Goal: Find specific page/section

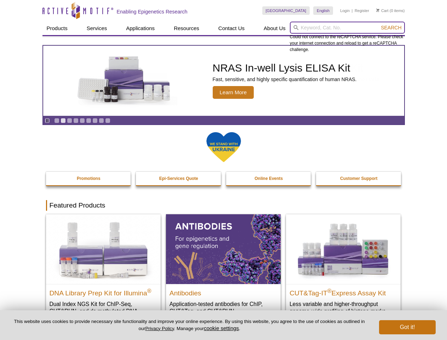
click at [347, 28] on input "search" at bounding box center [347, 28] width 115 height 12
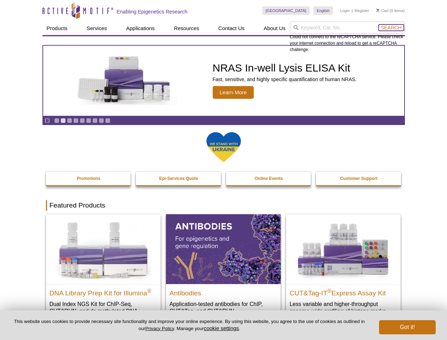
click at [391, 28] on span "Search" at bounding box center [391, 28] width 21 height 6
click at [47, 120] on icon "Pause" at bounding box center [47, 120] width 5 height 5
click at [57, 120] on link "Go to slide 1" at bounding box center [56, 120] width 5 height 5
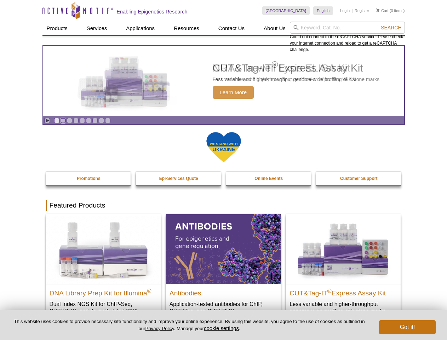
click at [63, 120] on link "Go to slide 2" at bounding box center [62, 120] width 5 height 5
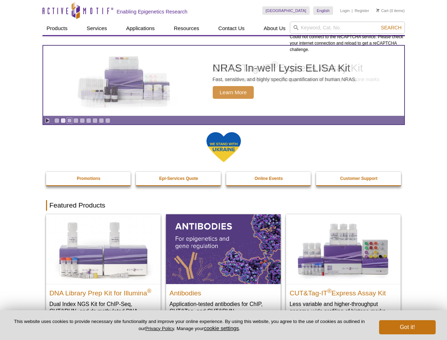
click at [69, 120] on link "Go to slide 3" at bounding box center [69, 120] width 5 height 5
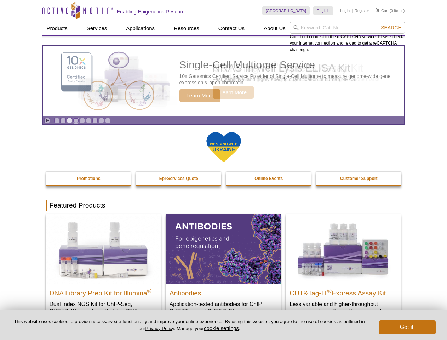
click at [76, 120] on link "Go to slide 4" at bounding box center [75, 120] width 5 height 5
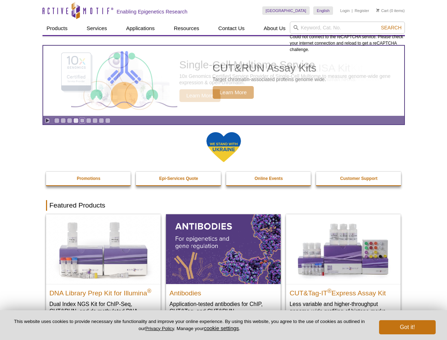
click at [82, 120] on link "Go to slide 5" at bounding box center [82, 120] width 5 height 5
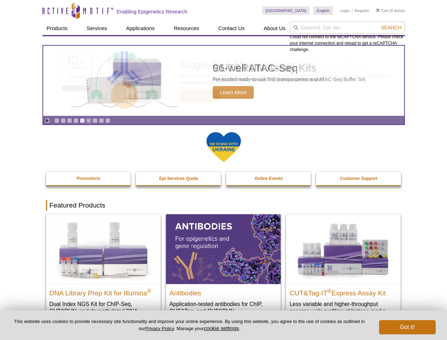
click at [88, 120] on link "Go to slide 6" at bounding box center [88, 120] width 5 height 5
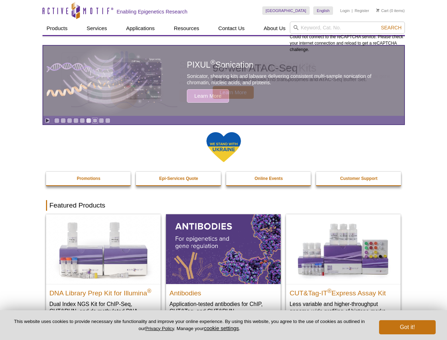
click at [95, 120] on link "Go to slide 7" at bounding box center [94, 120] width 5 height 5
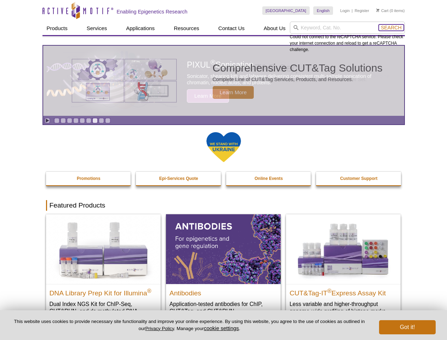
click at [391, 28] on span "Search" at bounding box center [391, 28] width 21 height 6
